Goal: Check status

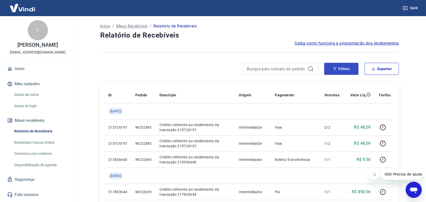
scroll to position [3, 0]
click at [339, 68] on button "Filtros" at bounding box center [341, 69] width 34 height 12
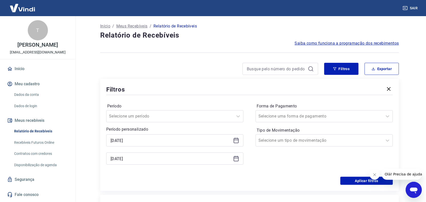
click at [236, 141] on icon at bounding box center [236, 140] width 6 height 6
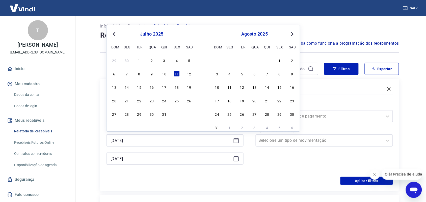
click at [112, 35] on button "Previous Month" at bounding box center [114, 34] width 6 height 6
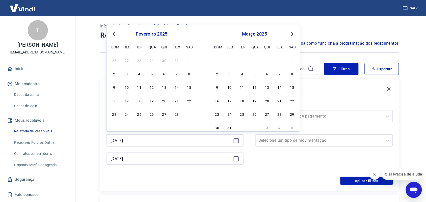
click at [112, 35] on button "Previous Month" at bounding box center [114, 34] width 6 height 6
click at [187, 86] on div "18" at bounding box center [189, 87] width 6 height 6
type input "[DATE]"
